Goal: Information Seeking & Learning: Learn about a topic

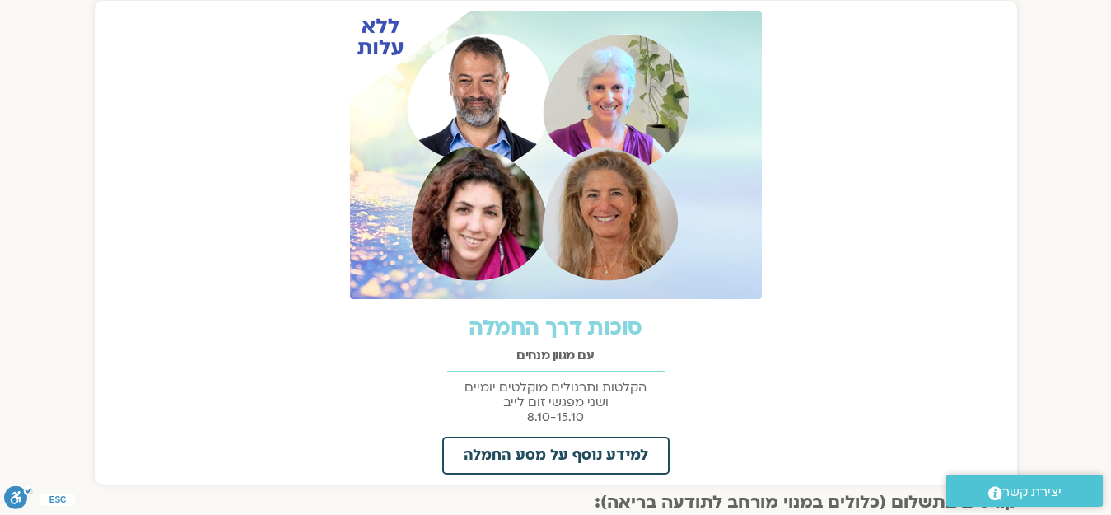
scroll to position [692, 0]
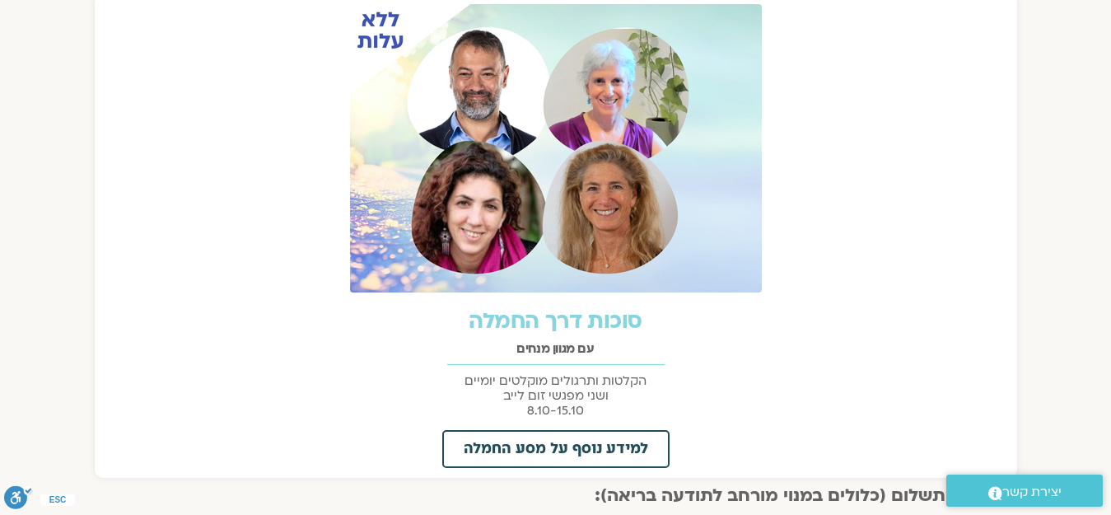
click at [545, 318] on link "סוכות דרך החמלה" at bounding box center [555, 321] width 173 height 30
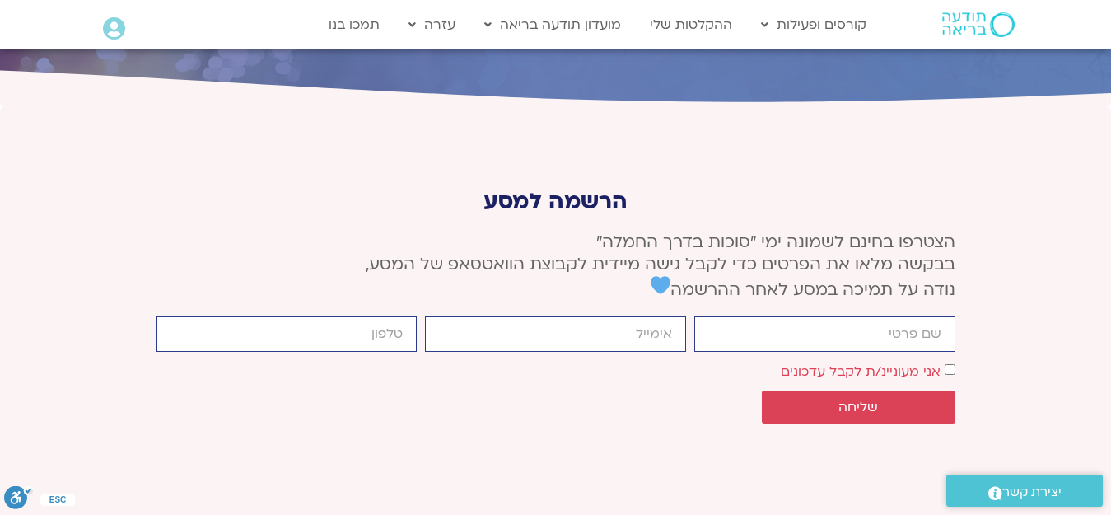
scroll to position [6260, 0]
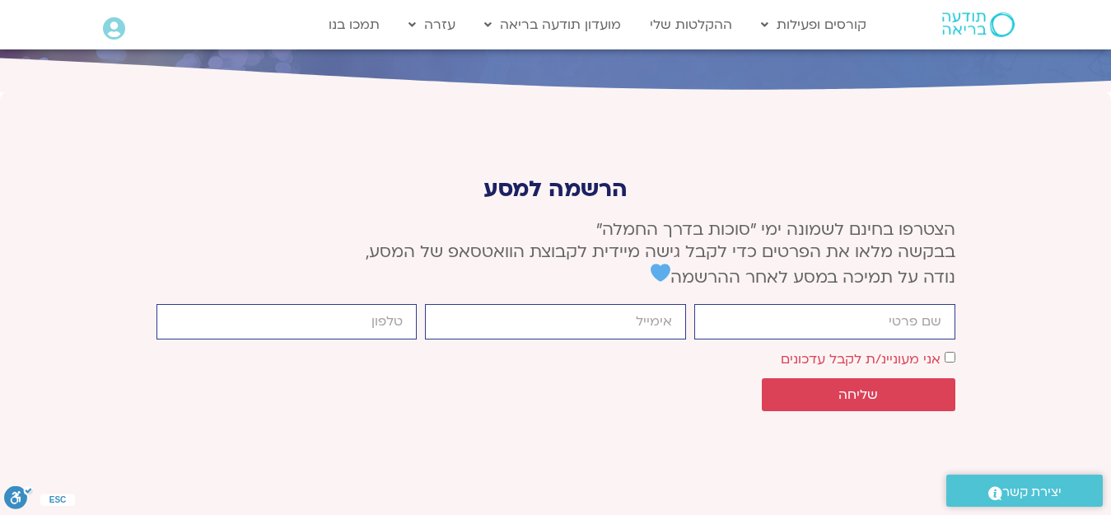
click at [110, 31] on icon at bounding box center [114, 28] width 22 height 23
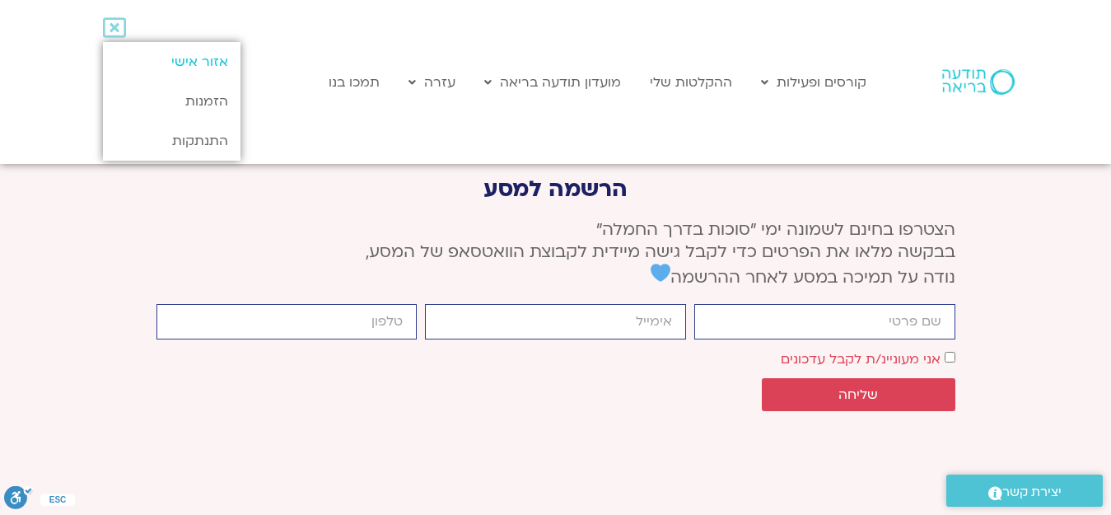
click at [188, 60] on link "אזור אישי" at bounding box center [172, 62] width 138 height 40
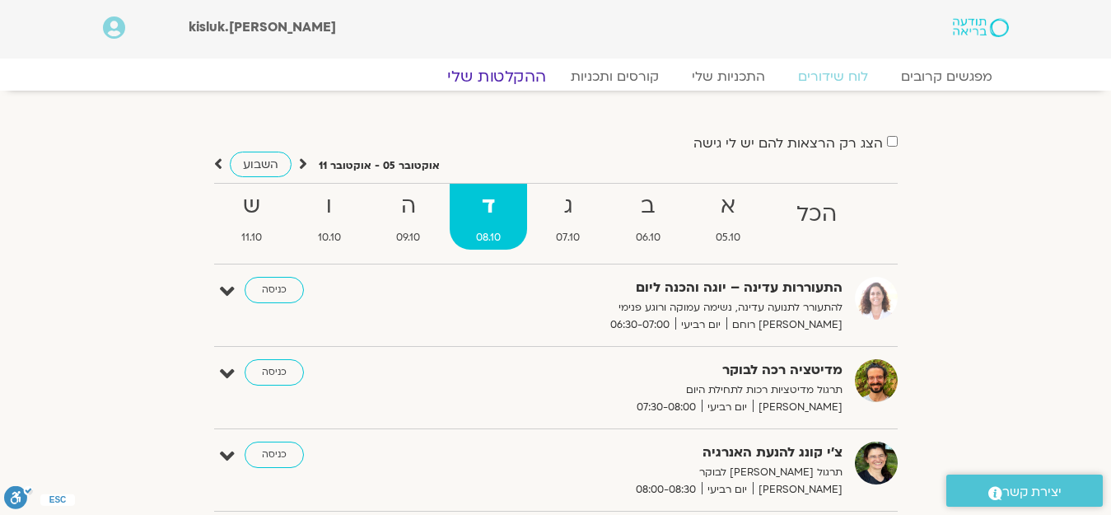
click at [513, 71] on link "ההקלטות שלי" at bounding box center [496, 77] width 138 height 20
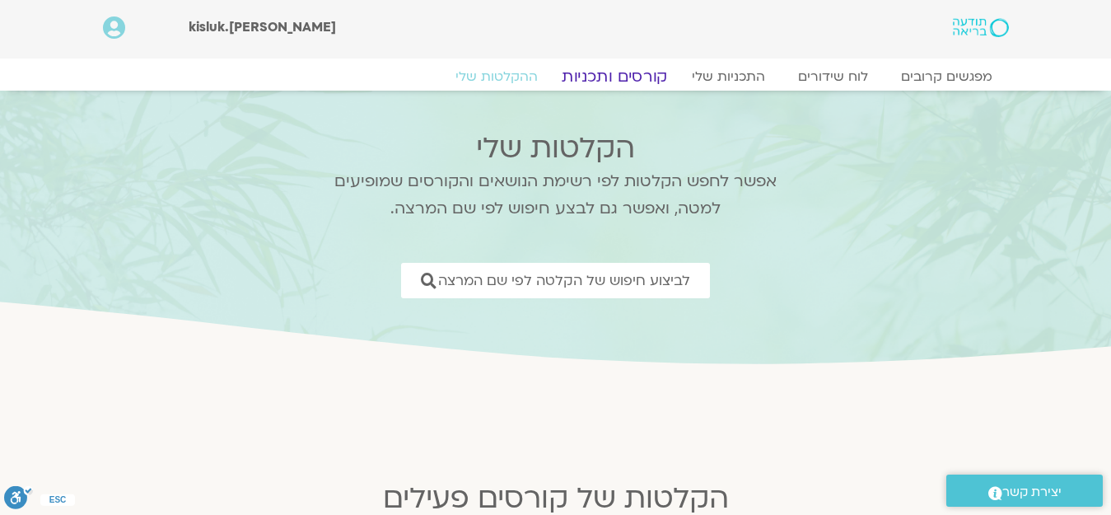
click at [619, 74] on link "קורסים ותכניות" at bounding box center [614, 77] width 145 height 20
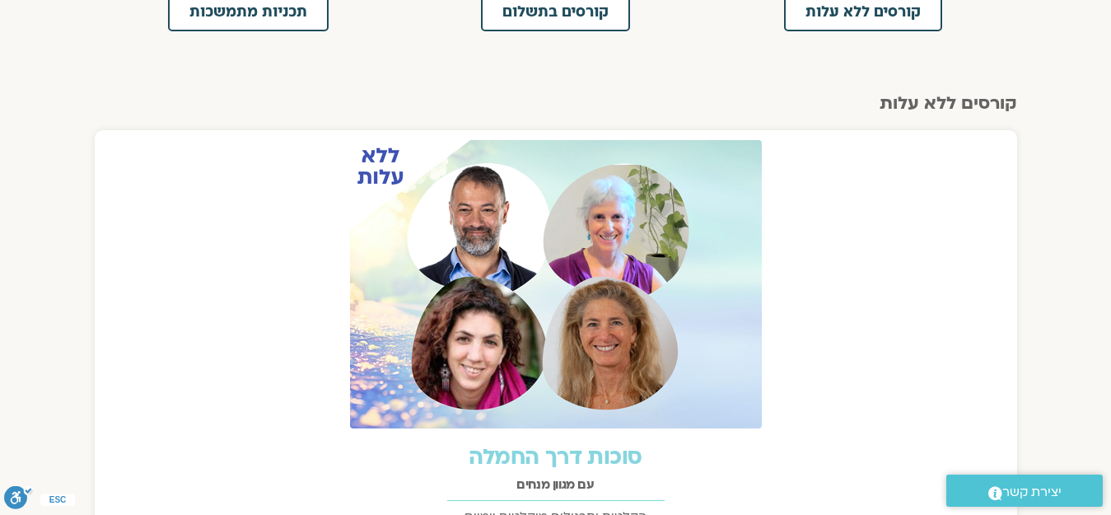
scroll to position [741, 0]
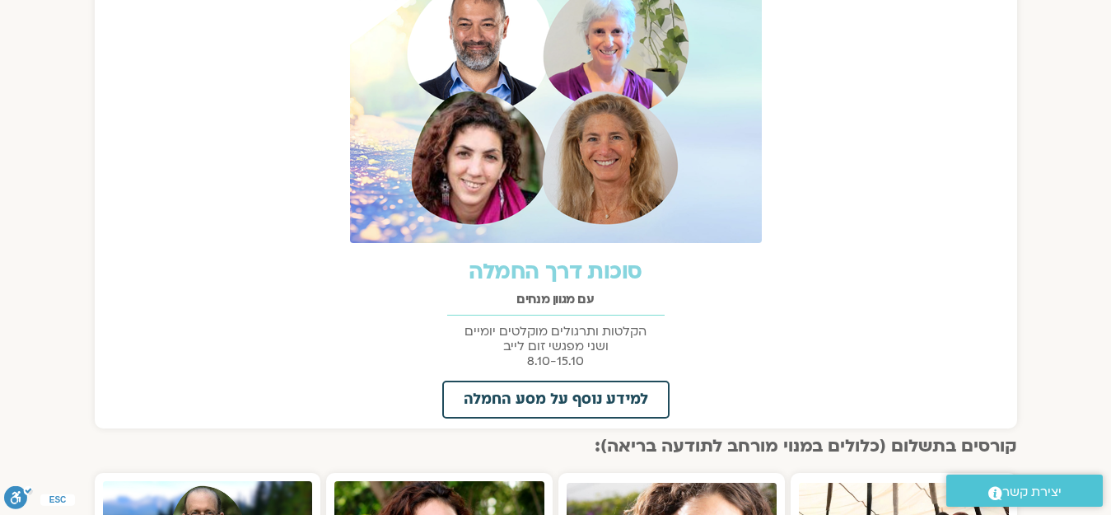
click at [561, 269] on link "סוכות דרך החמלה" at bounding box center [555, 272] width 173 height 30
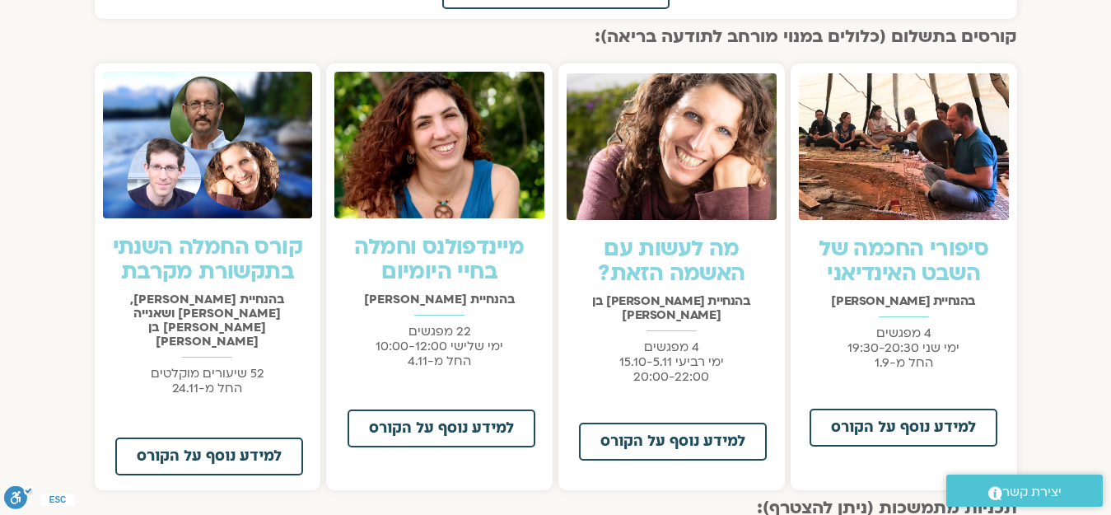
scroll to position [1153, 0]
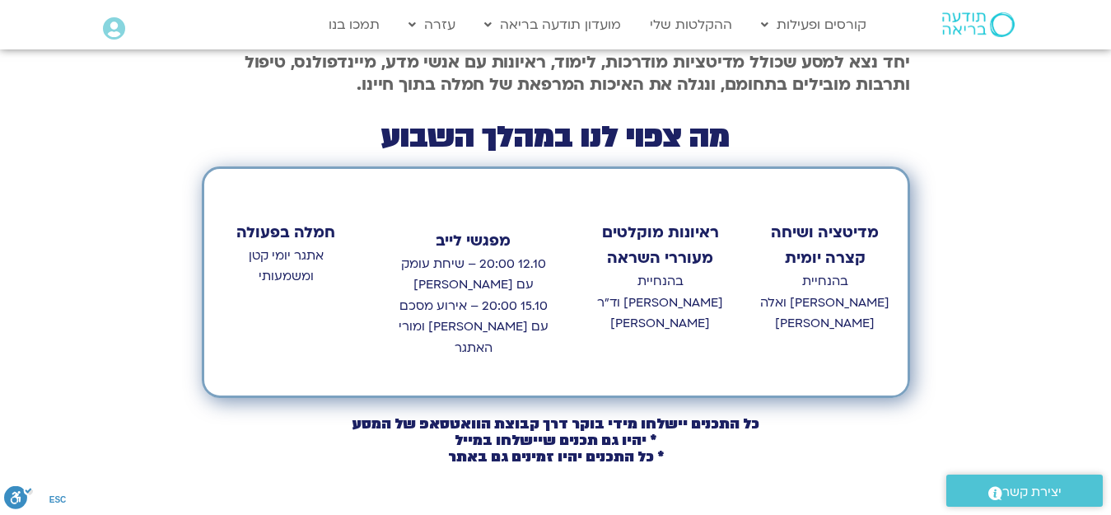
scroll to position [741, 0]
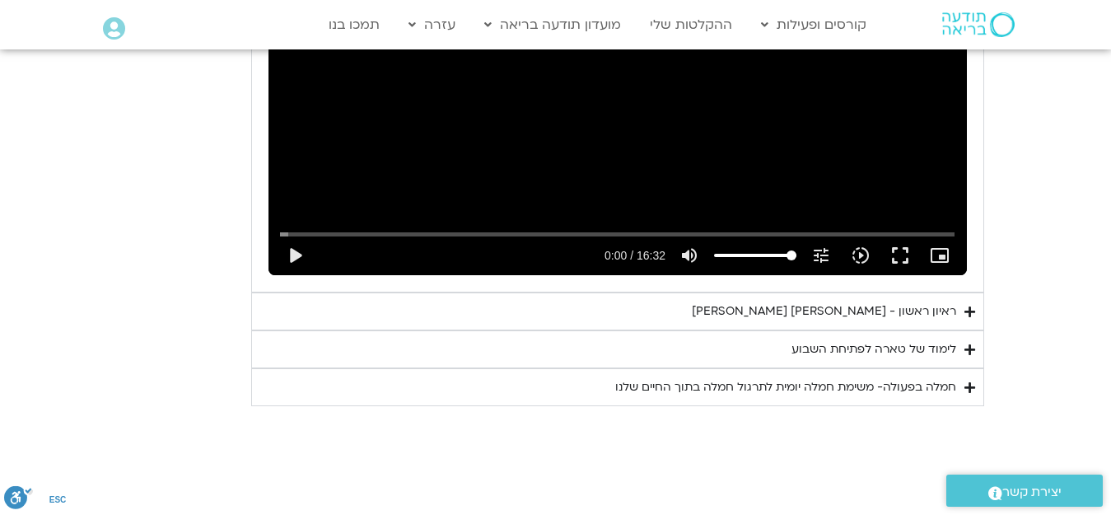
scroll to position [1153, 0]
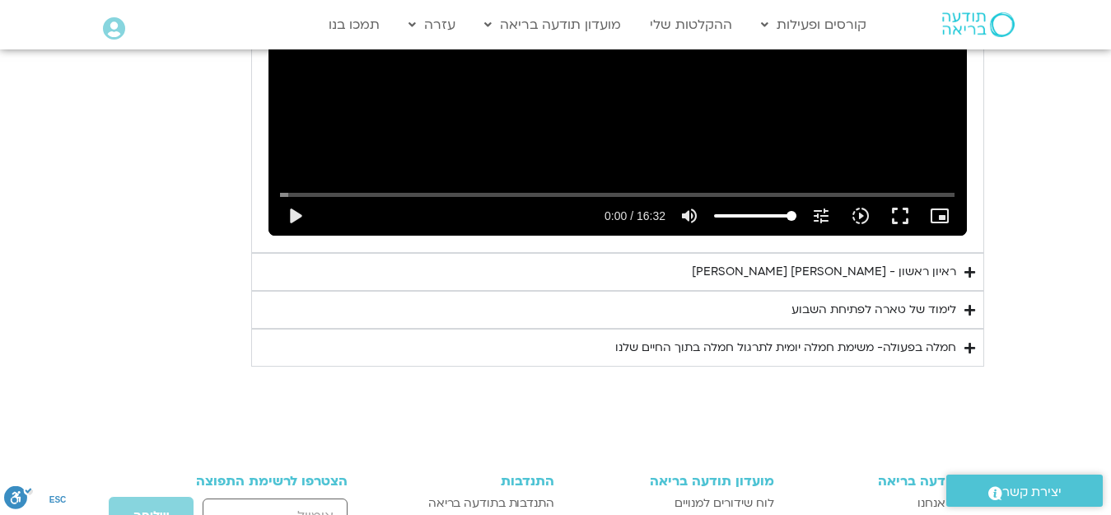
click at [852, 350] on div "חמלה בפעולה- משימת חמלה יומית לתרגול חמלה בתוך החיים שלנו" at bounding box center [785, 348] width 341 height 20
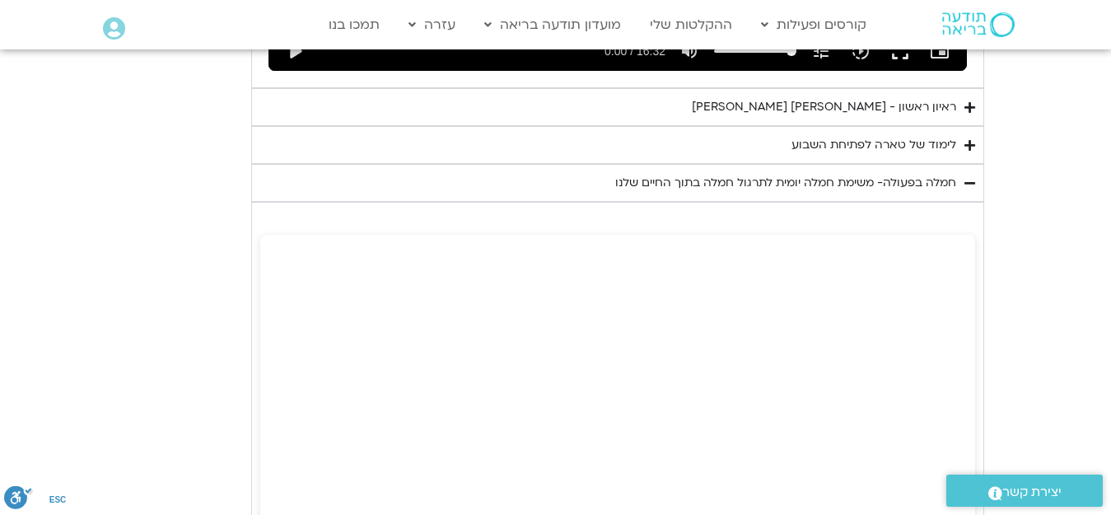
scroll to position [1235, 0]
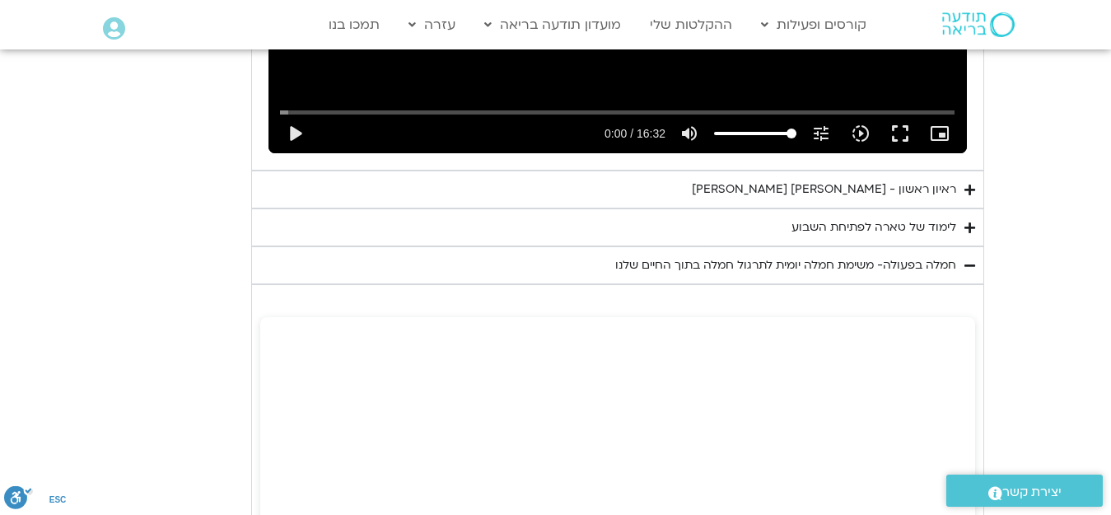
click at [926, 261] on div "חמלה בפעולה- משימת חמלה יומית לתרגול חמלה בתוך החיים שלנו" at bounding box center [785, 265] width 341 height 20
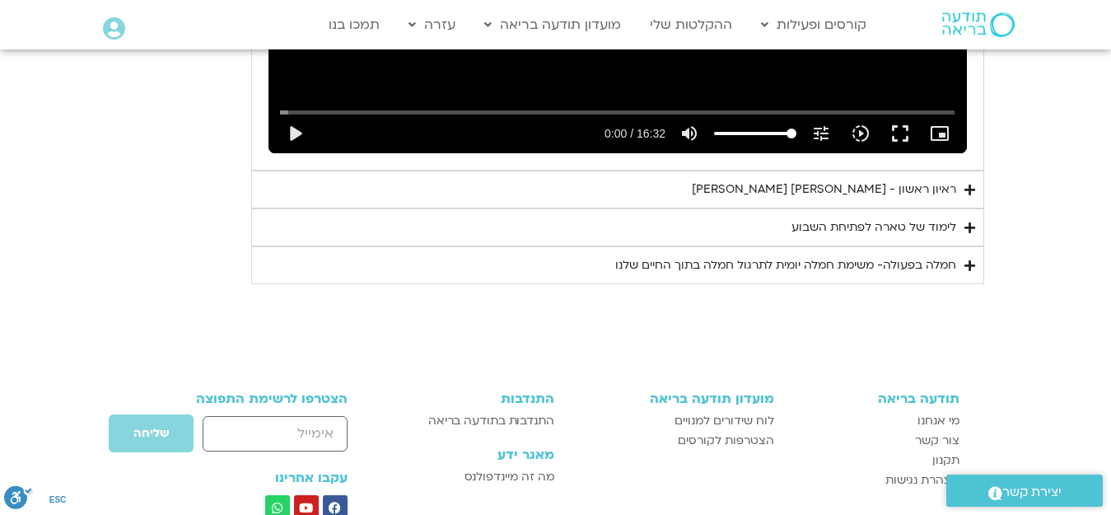
click at [922, 229] on div "לימוד של טארה לפתיחת השבוע" at bounding box center [873, 227] width 165 height 20
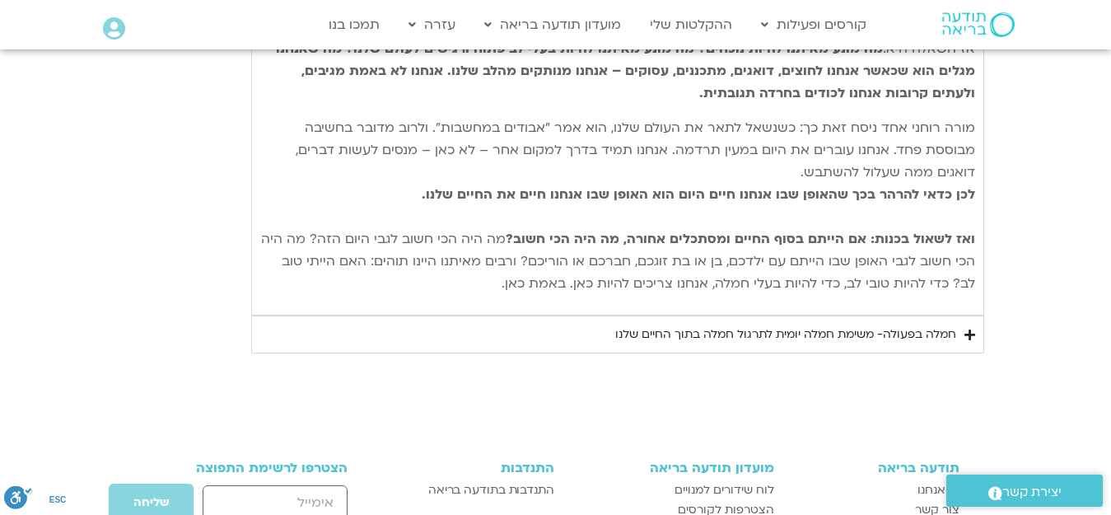
scroll to position [1730, 0]
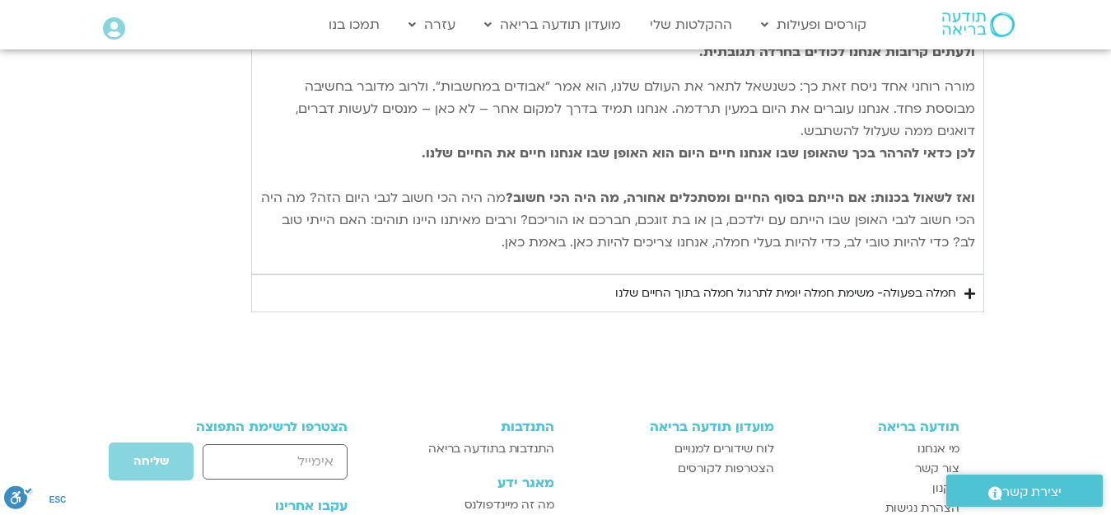
click at [825, 289] on div "חמלה בפעולה- משימת חמלה יומית לתרגול חמלה בתוך החיים שלנו" at bounding box center [785, 293] width 341 height 20
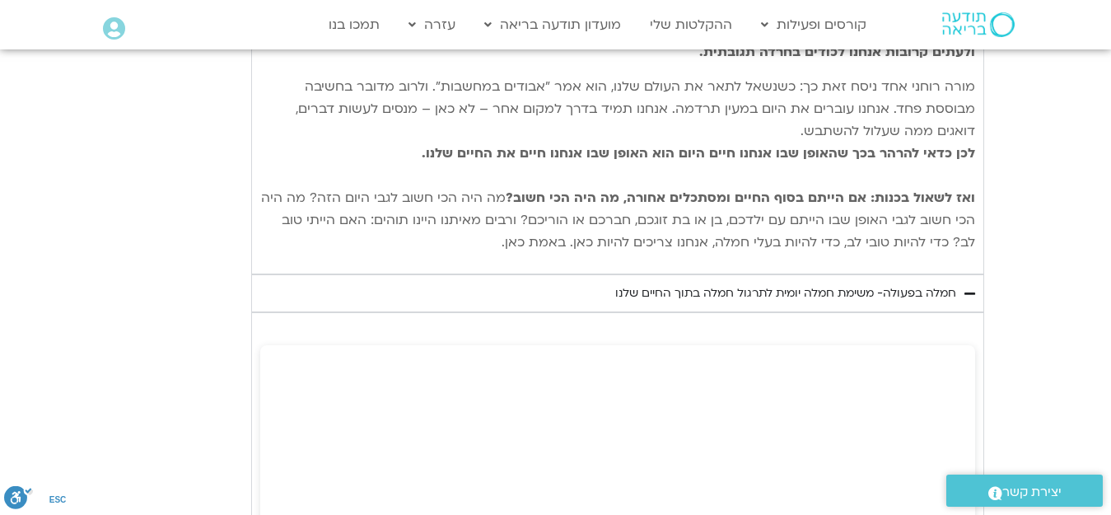
click at [826, 296] on div "חמלה בפעולה- משימת חמלה יומית לתרגול חמלה בתוך החיים שלנו" at bounding box center [785, 293] width 341 height 20
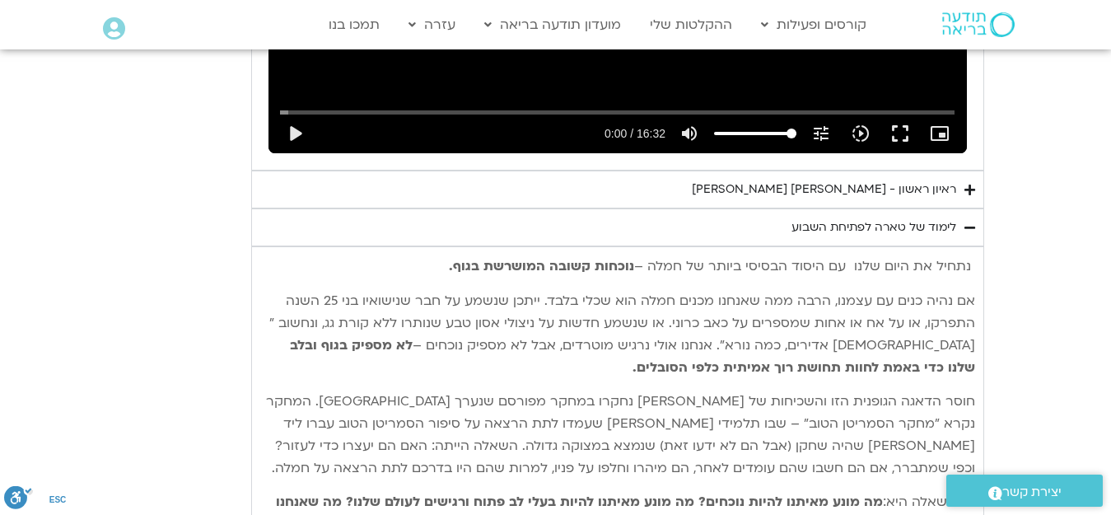
scroll to position [1153, 0]
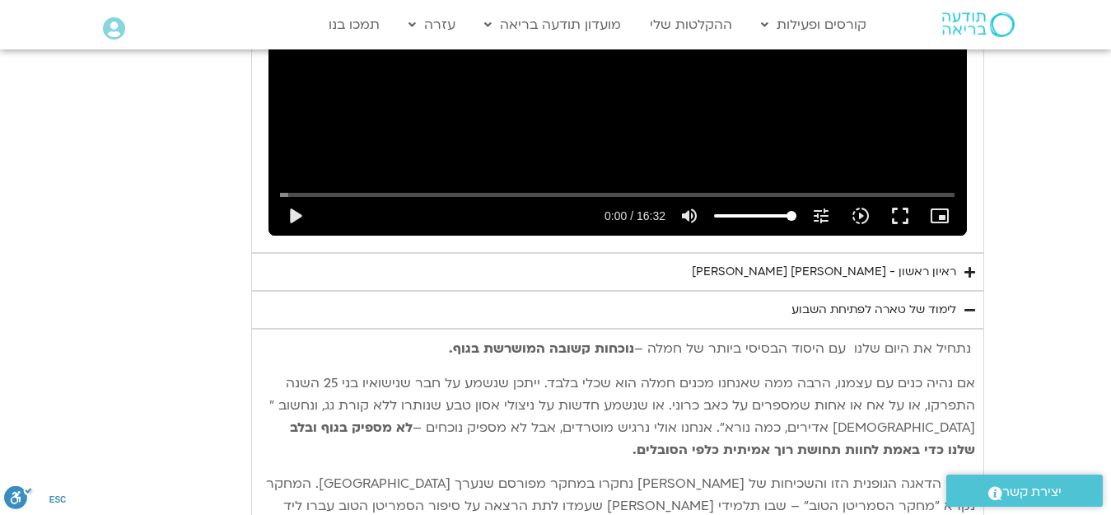
click at [828, 268] on div "ראיון ראשון - [PERSON_NAME] [PERSON_NAME]" at bounding box center [824, 272] width 264 height 20
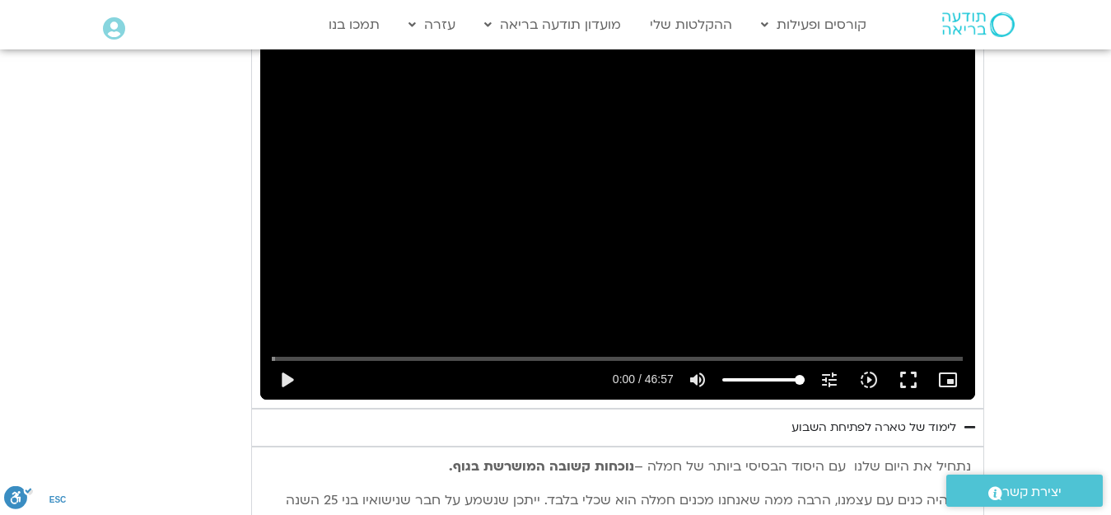
scroll to position [1483, 0]
